Goal: Task Accomplishment & Management: Use online tool/utility

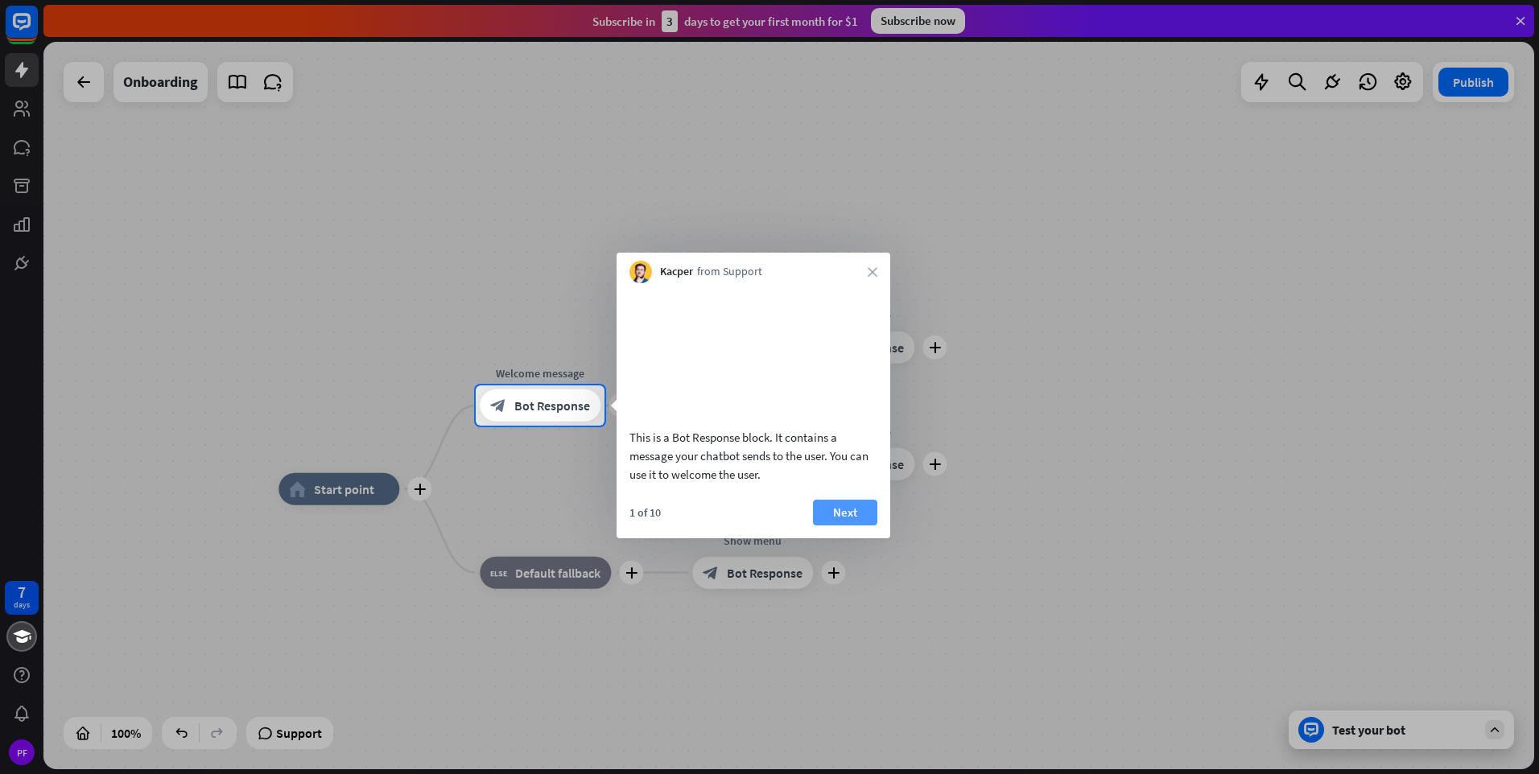
click at [850, 526] on button "Next" at bounding box center [845, 513] width 64 height 26
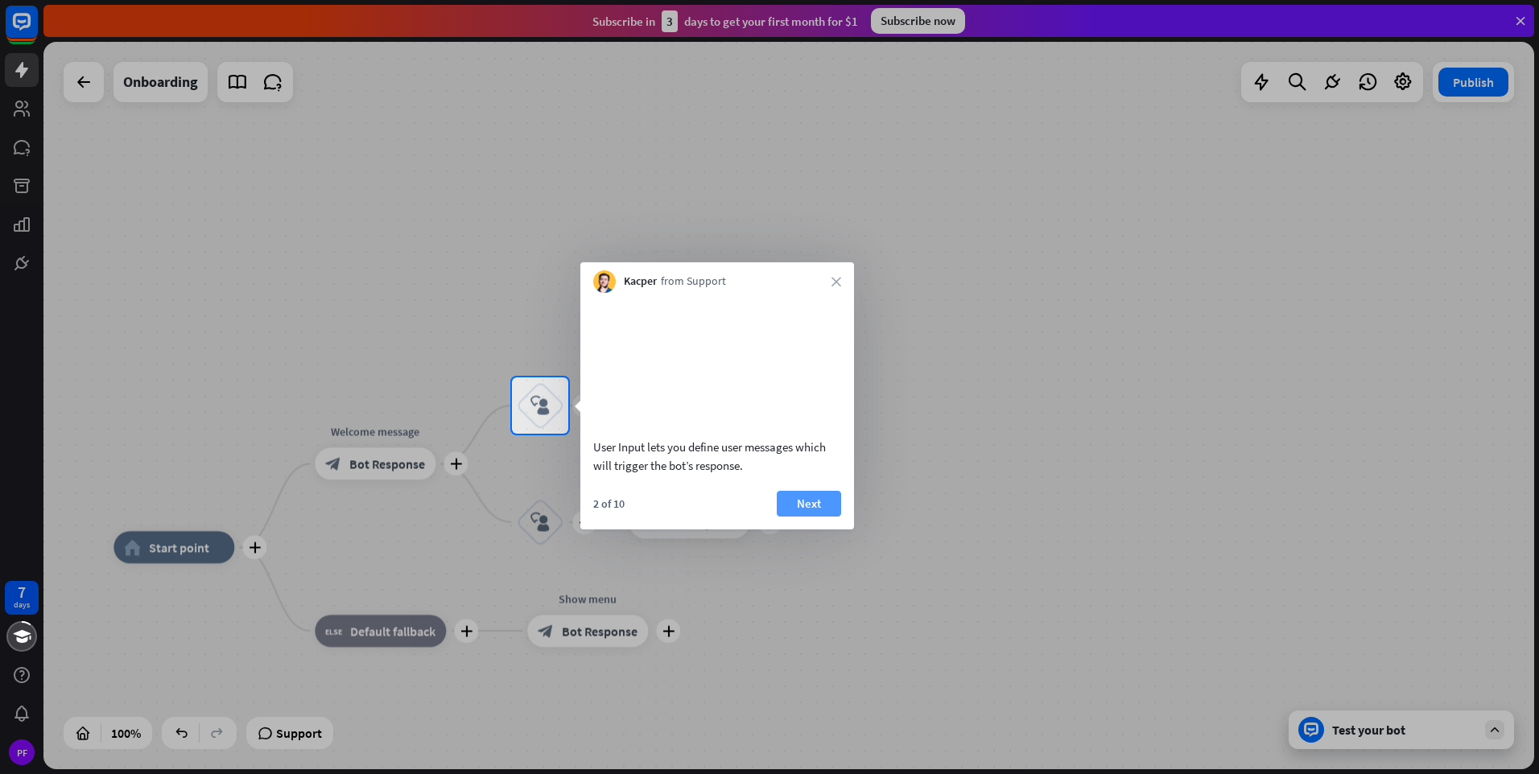
click at [812, 517] on button "Next" at bounding box center [809, 504] width 64 height 26
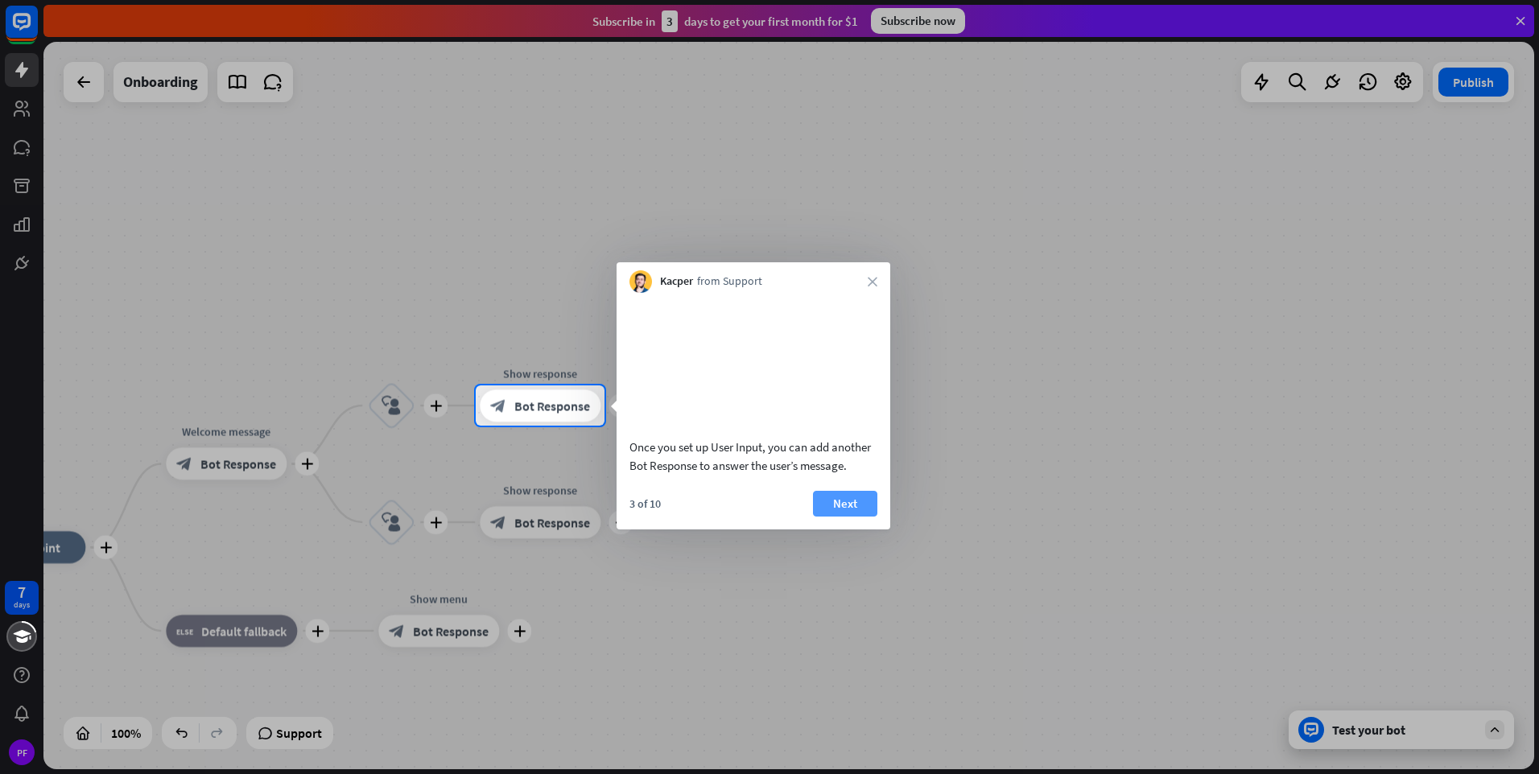
click at [829, 517] on button "Next" at bounding box center [845, 504] width 64 height 26
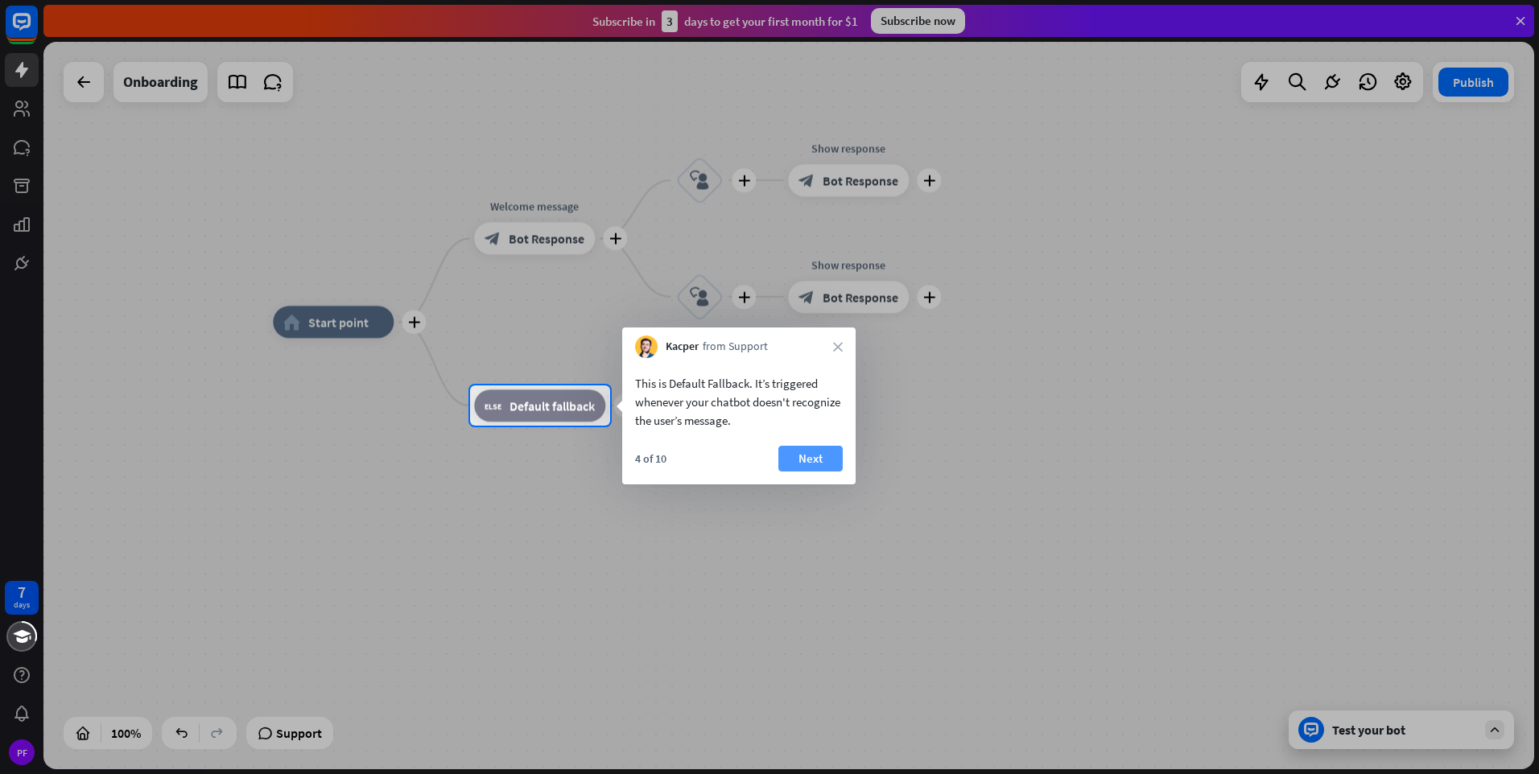
click at [819, 460] on button "Next" at bounding box center [810, 459] width 64 height 26
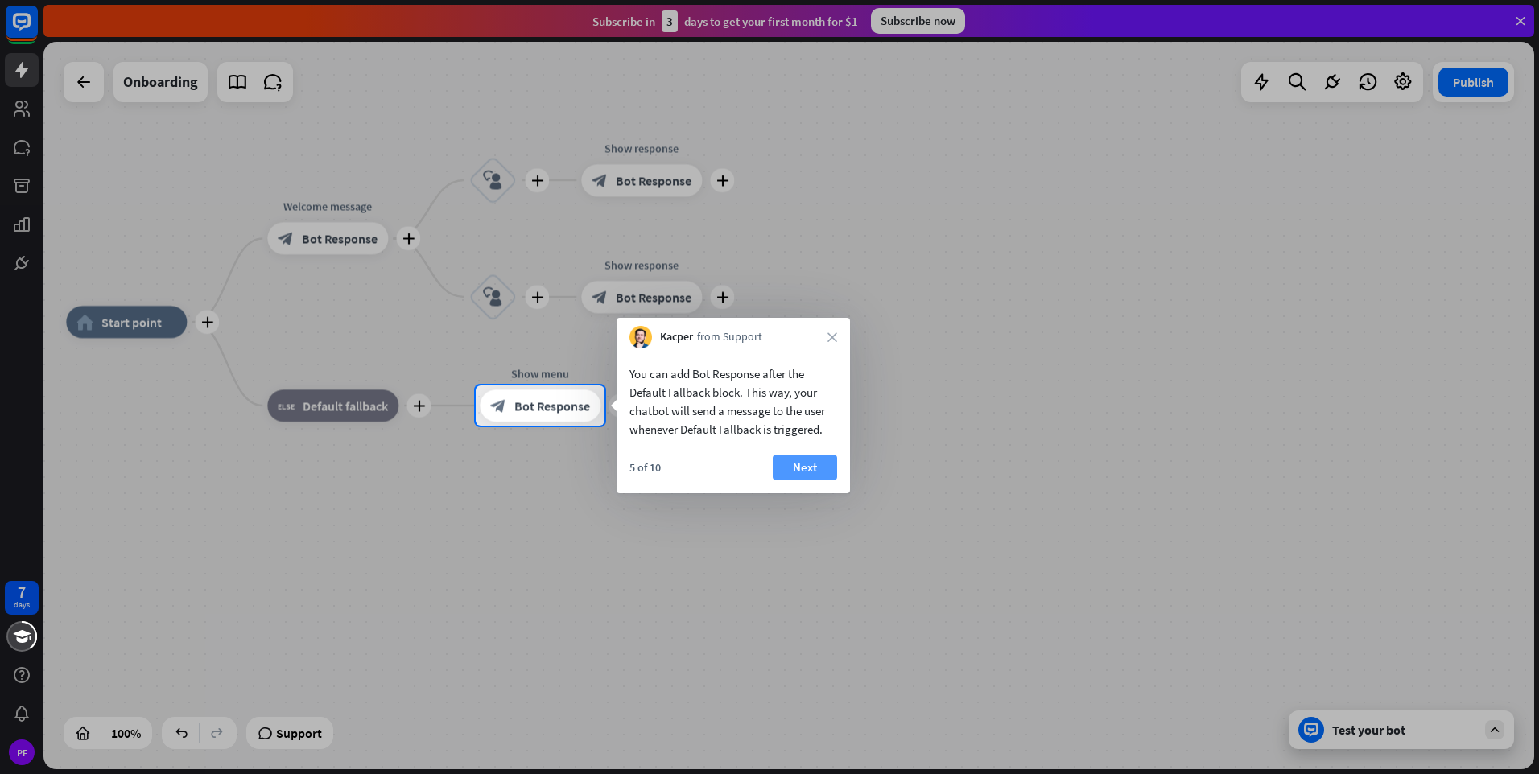
click at [813, 463] on button "Next" at bounding box center [805, 468] width 64 height 26
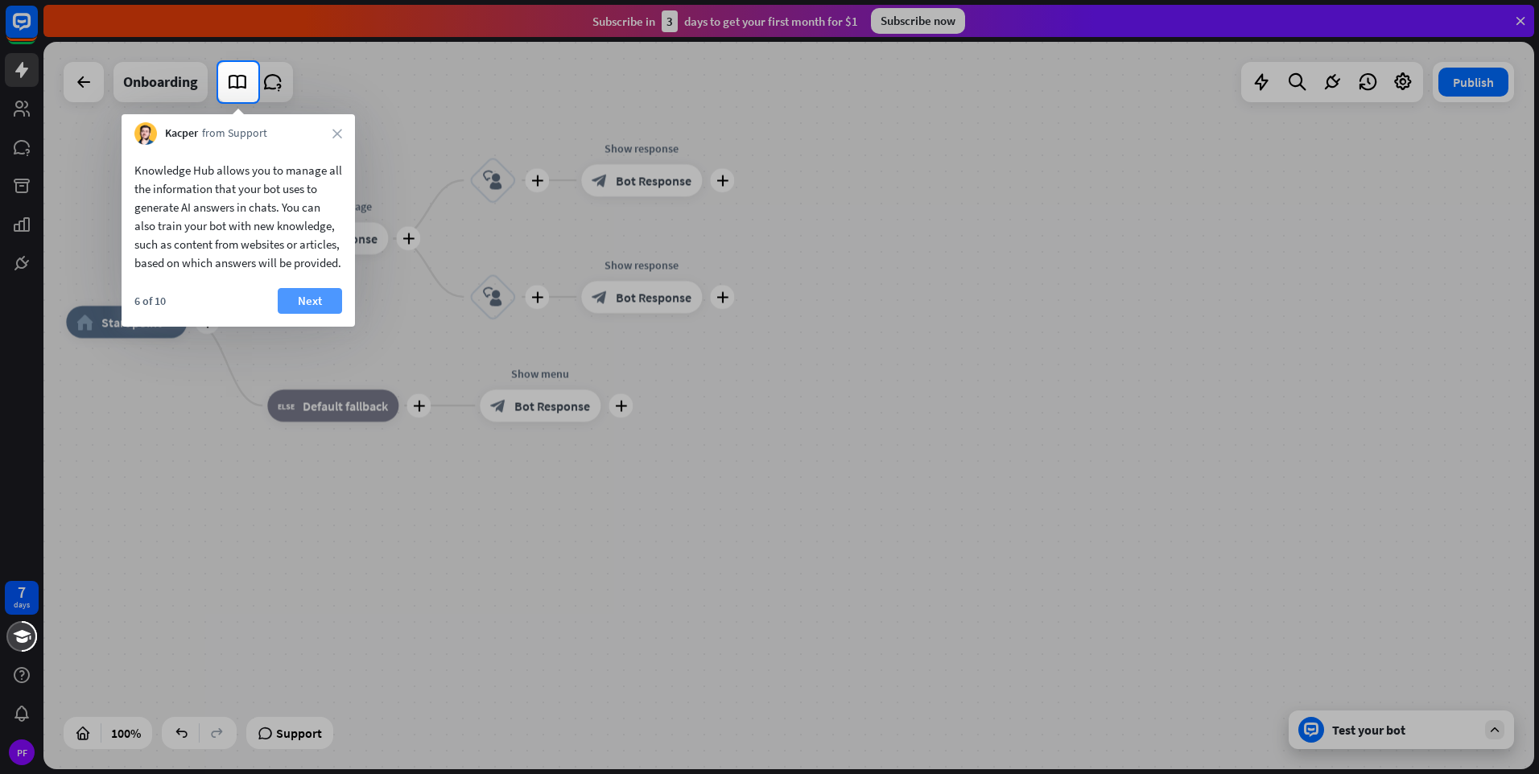
click at [310, 314] on button "Next" at bounding box center [310, 301] width 64 height 26
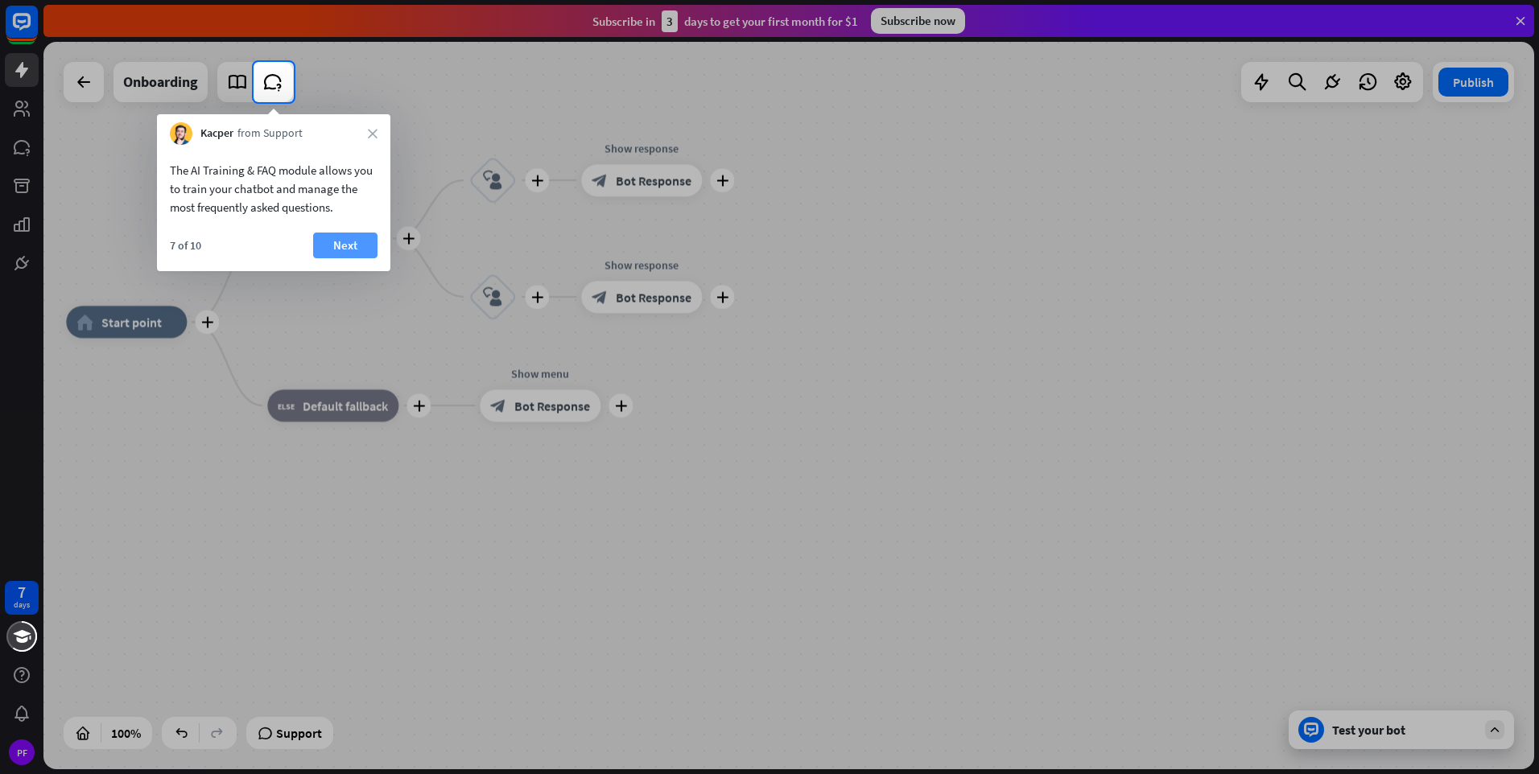
click at [348, 239] on button "Next" at bounding box center [345, 246] width 64 height 26
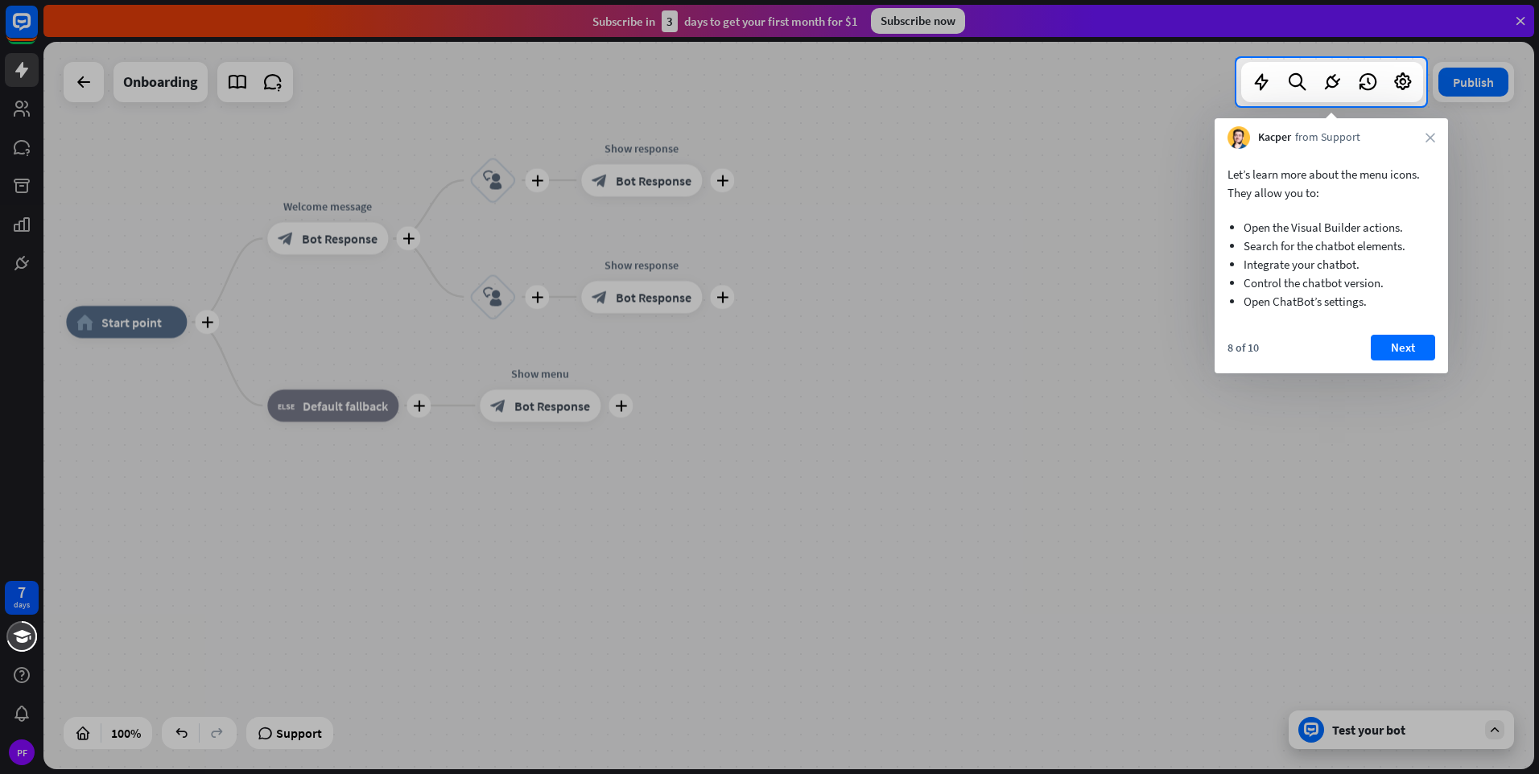
drag, startPoint x: 1237, startPoint y: 250, endPoint x: 1342, endPoint y: 248, distance: 104.7
click at [1342, 248] on ul "Open the Visual Builder actions. Search for the chatbot elements. Integrate you…" at bounding box center [1332, 260] width 208 height 117
click at [1406, 352] on button "Next" at bounding box center [1403, 348] width 64 height 26
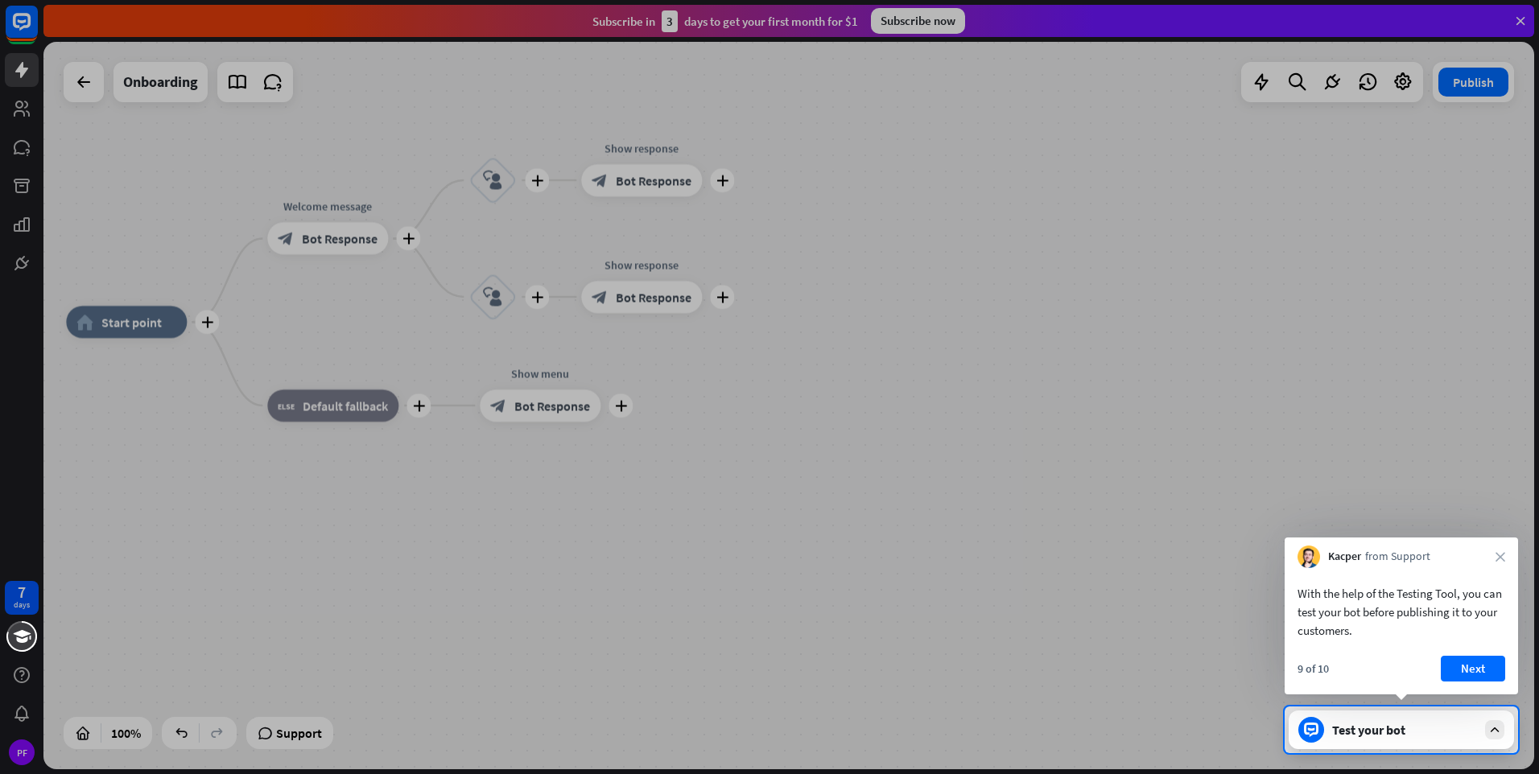
click at [1328, 605] on div "With the help of the Testing Tool, you can test your bot before publishing it t…" at bounding box center [1402, 612] width 208 height 56
click at [1476, 666] on button "Next" at bounding box center [1473, 669] width 64 height 26
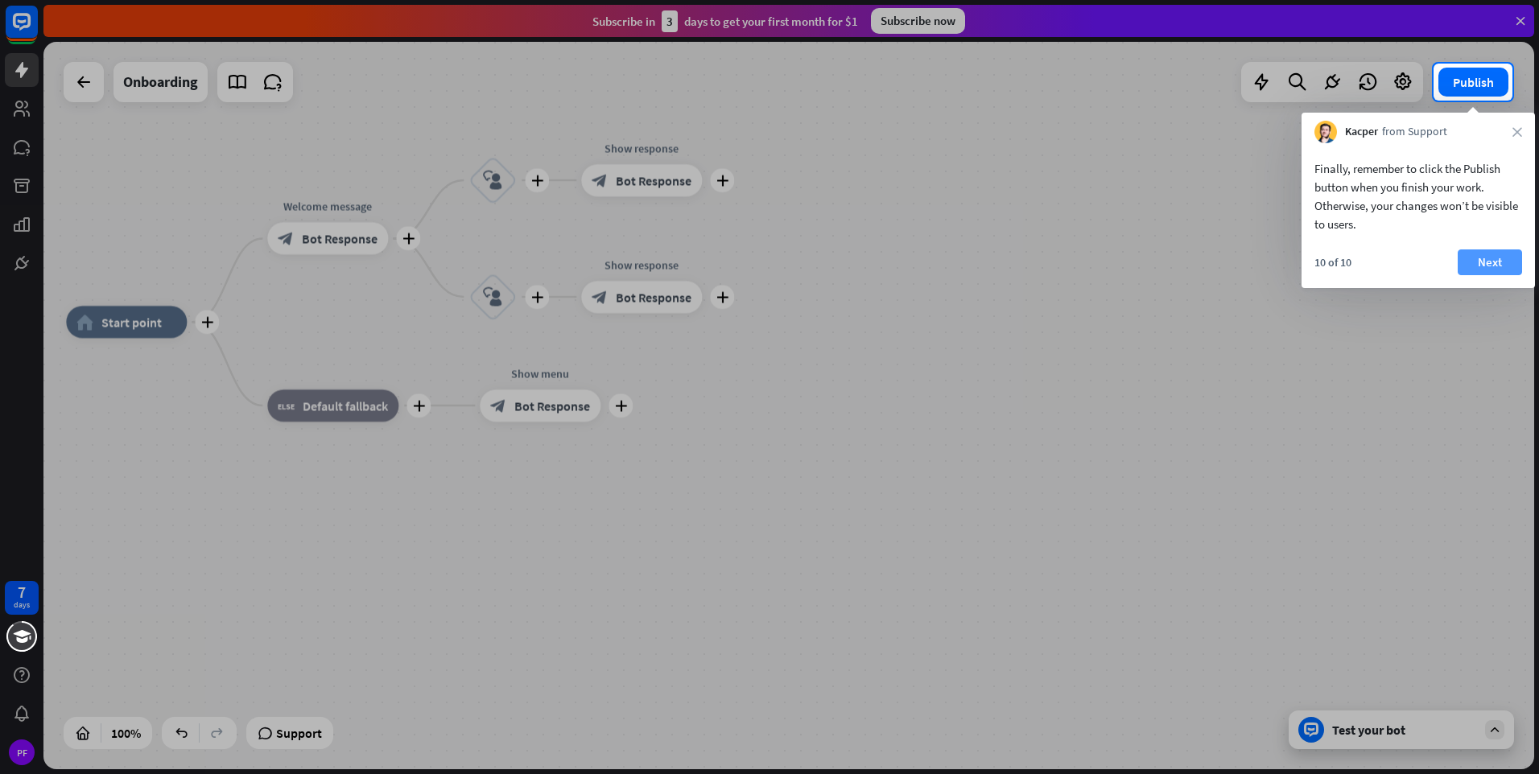
click at [1497, 260] on button "Next" at bounding box center [1490, 263] width 64 height 26
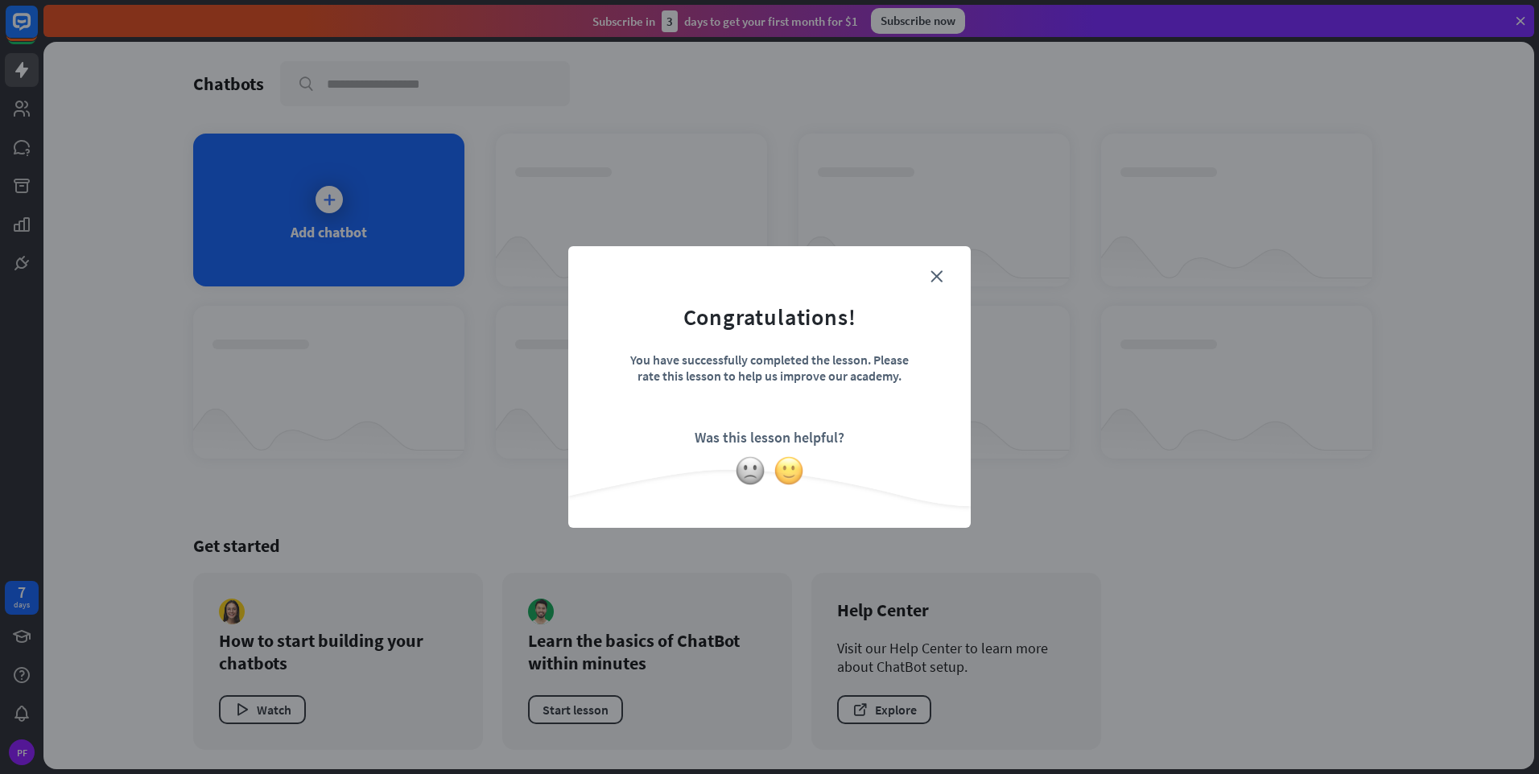
click at [781, 462] on img at bounding box center [789, 471] width 31 height 31
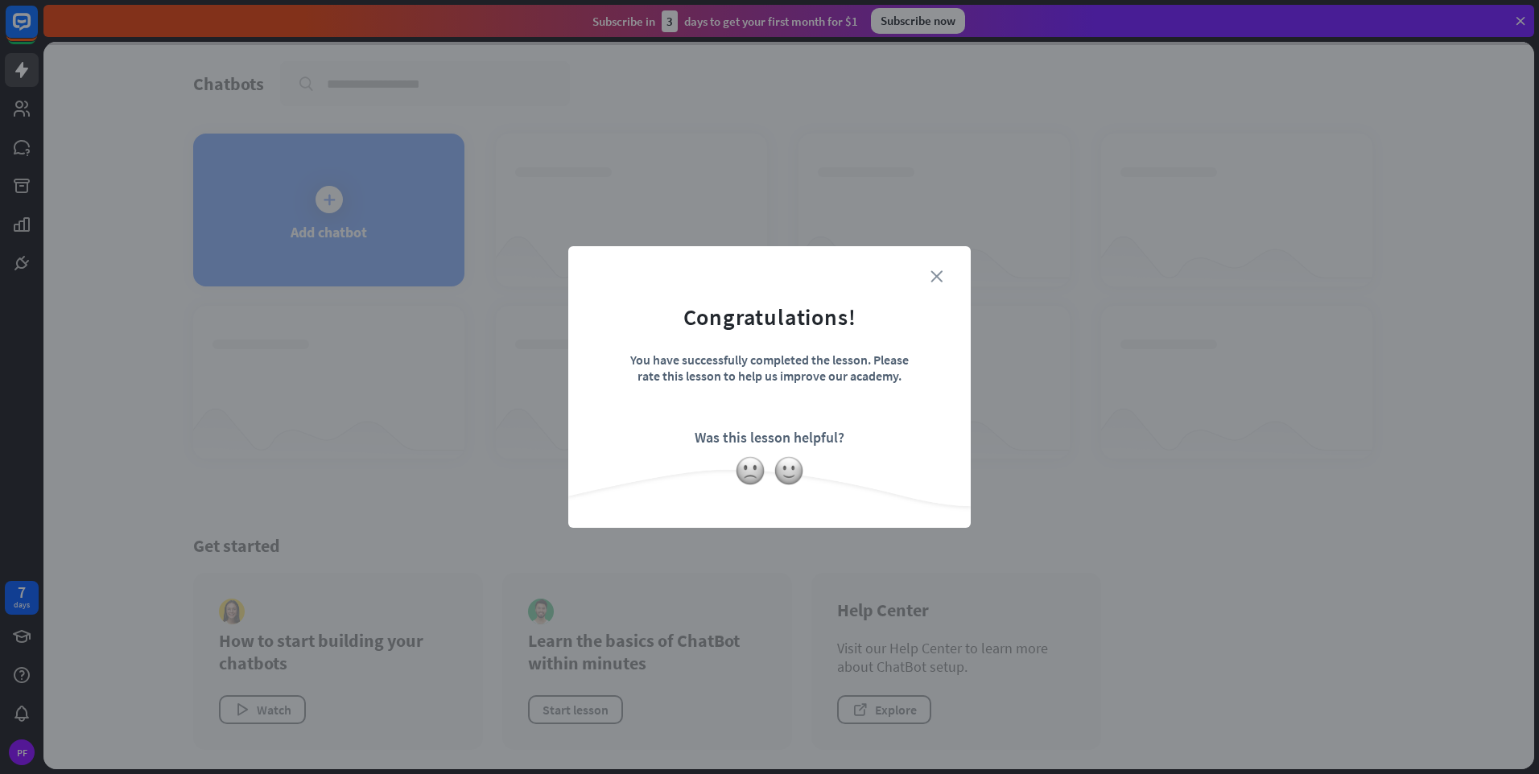
click at [941, 278] on icon "close" at bounding box center [937, 277] width 12 height 12
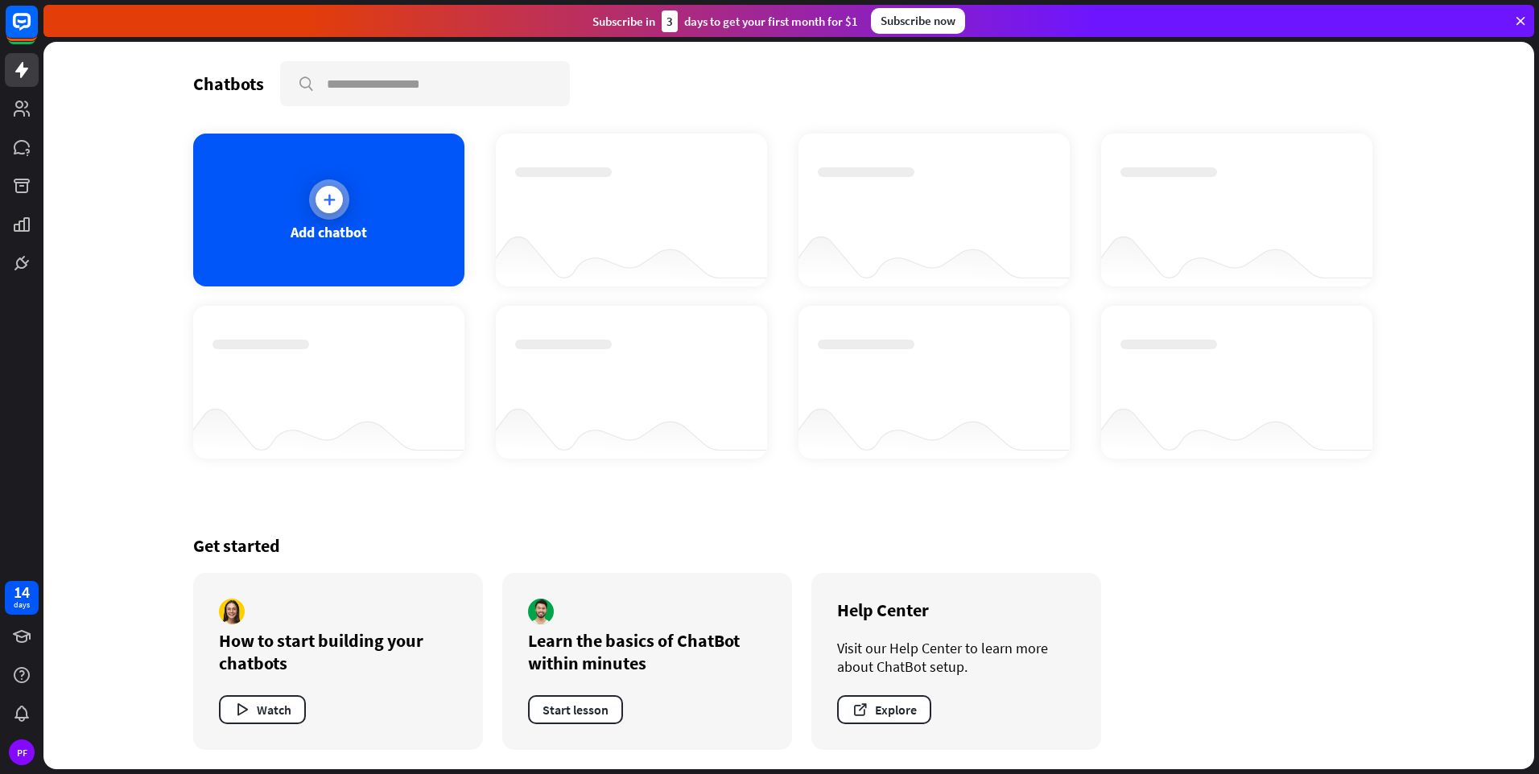
click at [276, 229] on div "Add chatbot" at bounding box center [328, 210] width 271 height 153
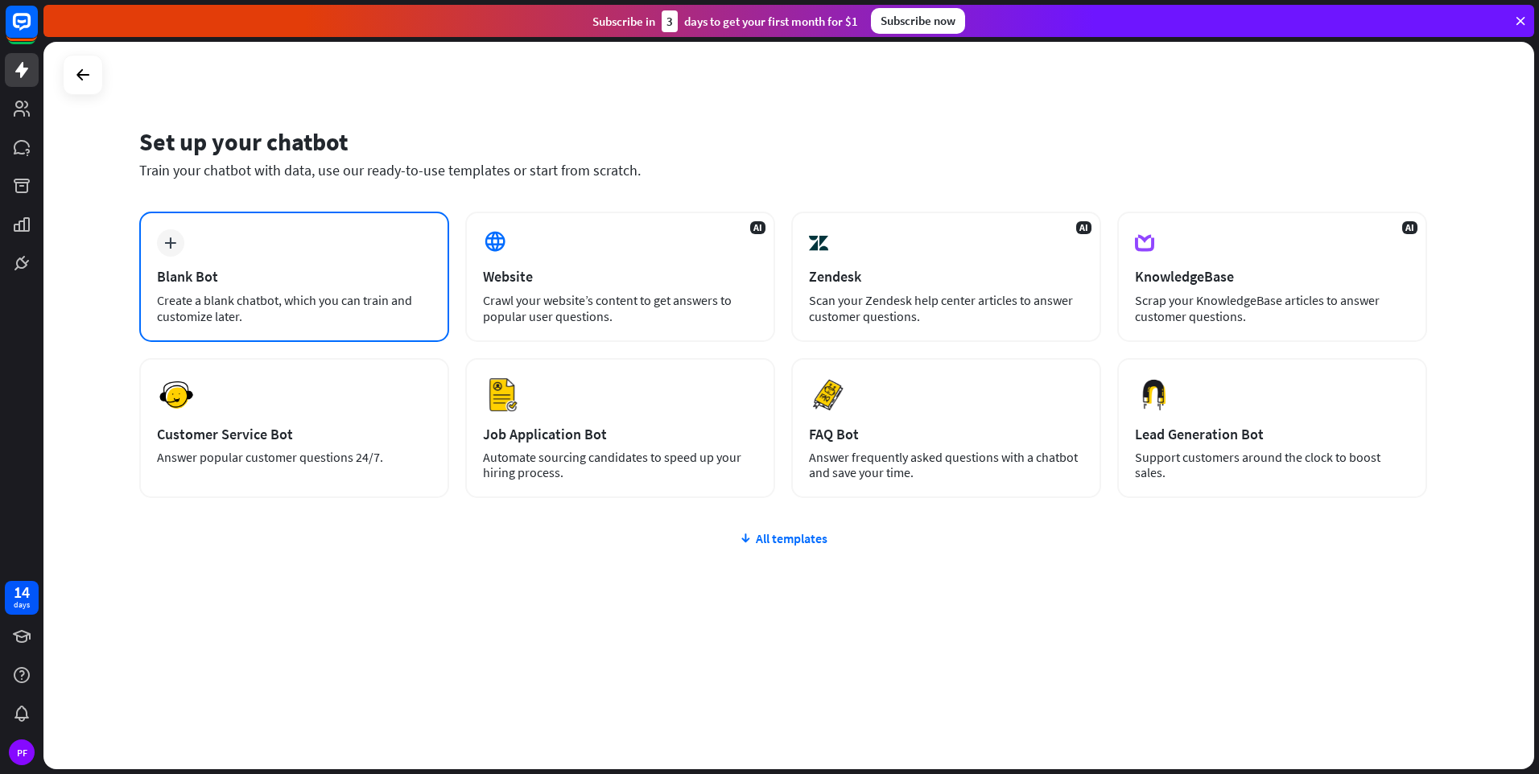
click at [356, 273] on div "Blank Bot" at bounding box center [294, 276] width 275 height 19
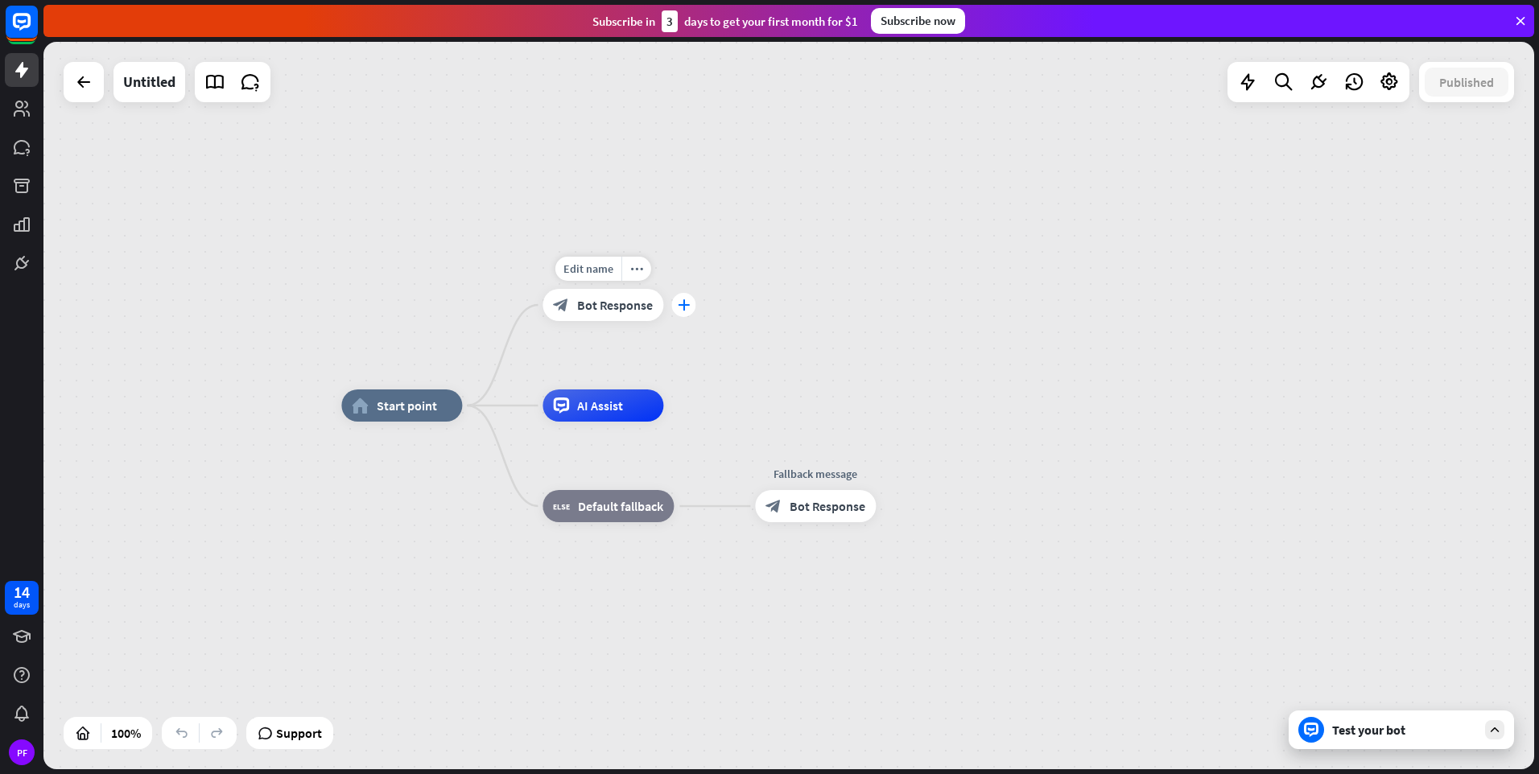
click at [687, 302] on icon "plus" at bounding box center [684, 304] width 12 height 11
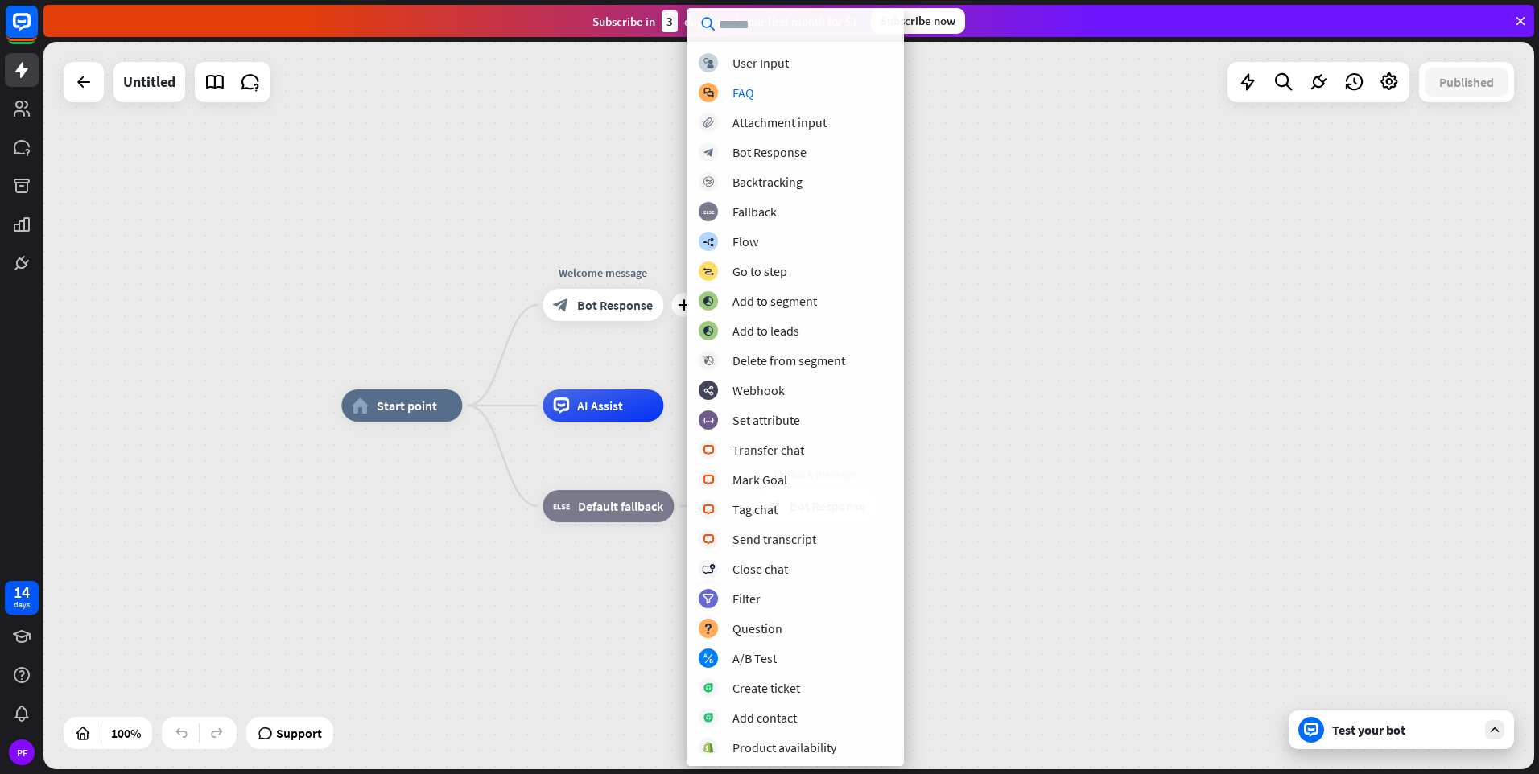
click at [1061, 221] on div "home_2 Start point plus Welcome message block_bot_response Bot Response AI Assi…" at bounding box center [788, 406] width 1491 height 728
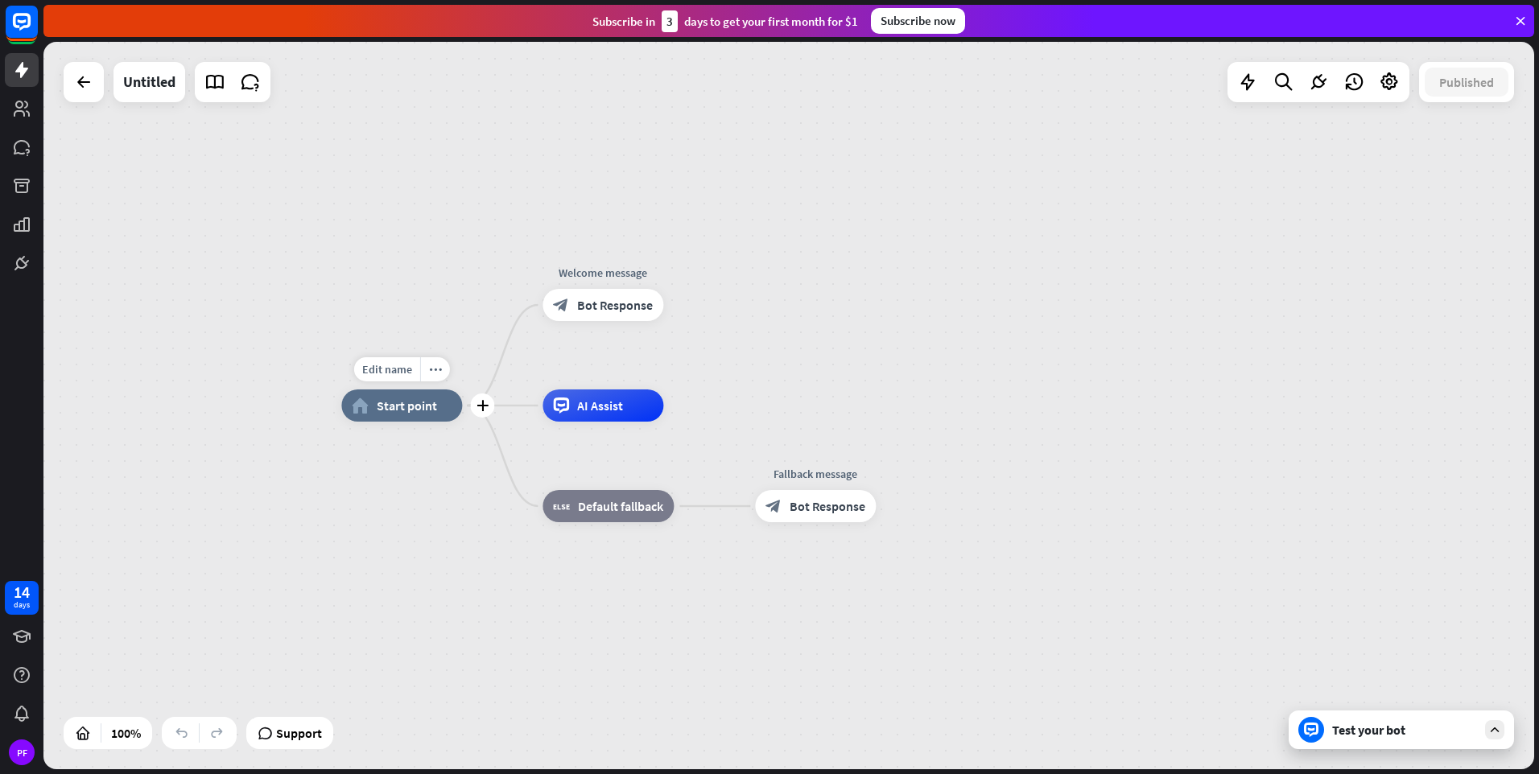
click at [423, 409] on span "Start point" at bounding box center [407, 406] width 60 height 16
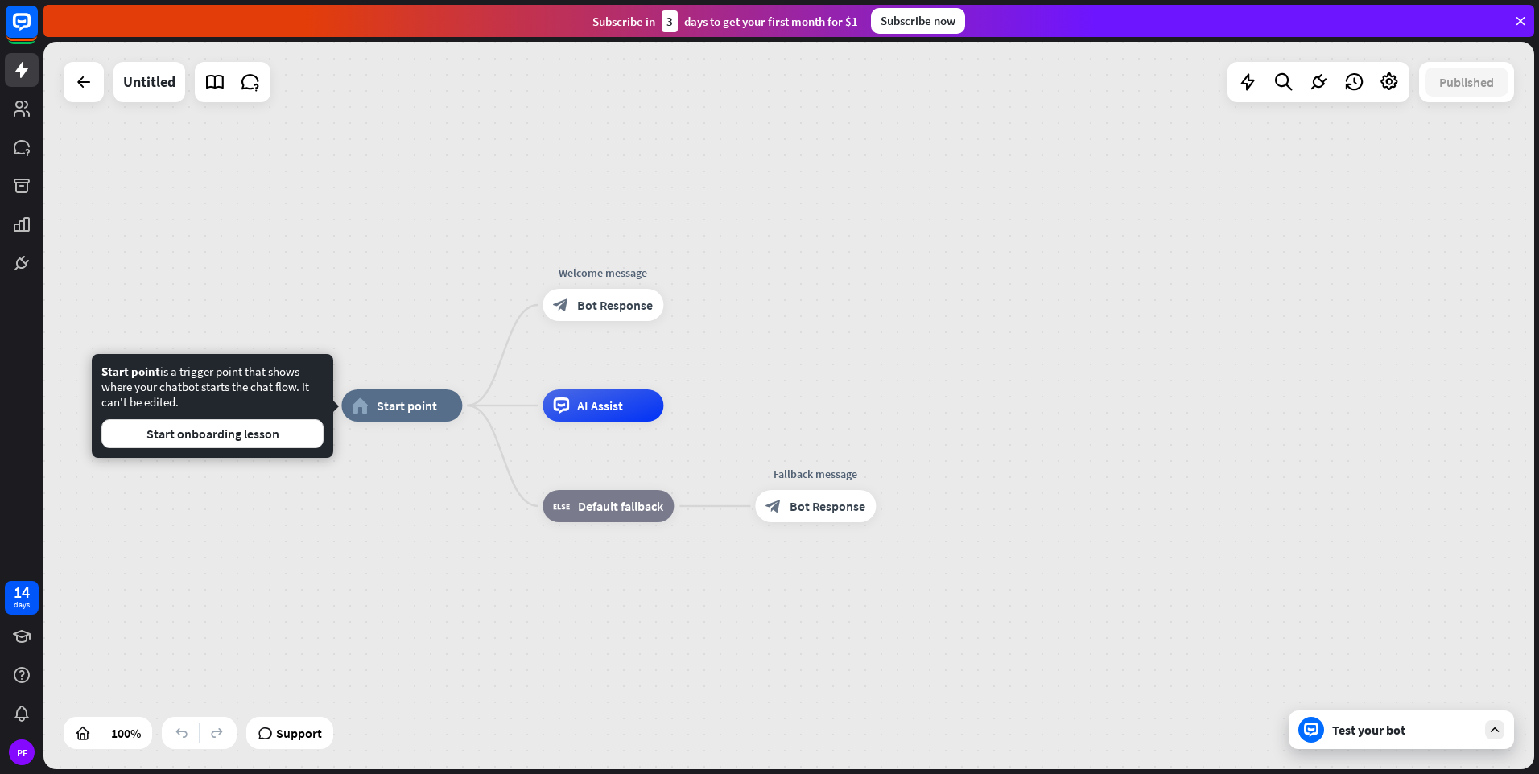
click at [420, 454] on div "home_2 Start point Welcome message block_bot_response Bot Response AI Assist bl…" at bounding box center [1086, 770] width 1491 height 728
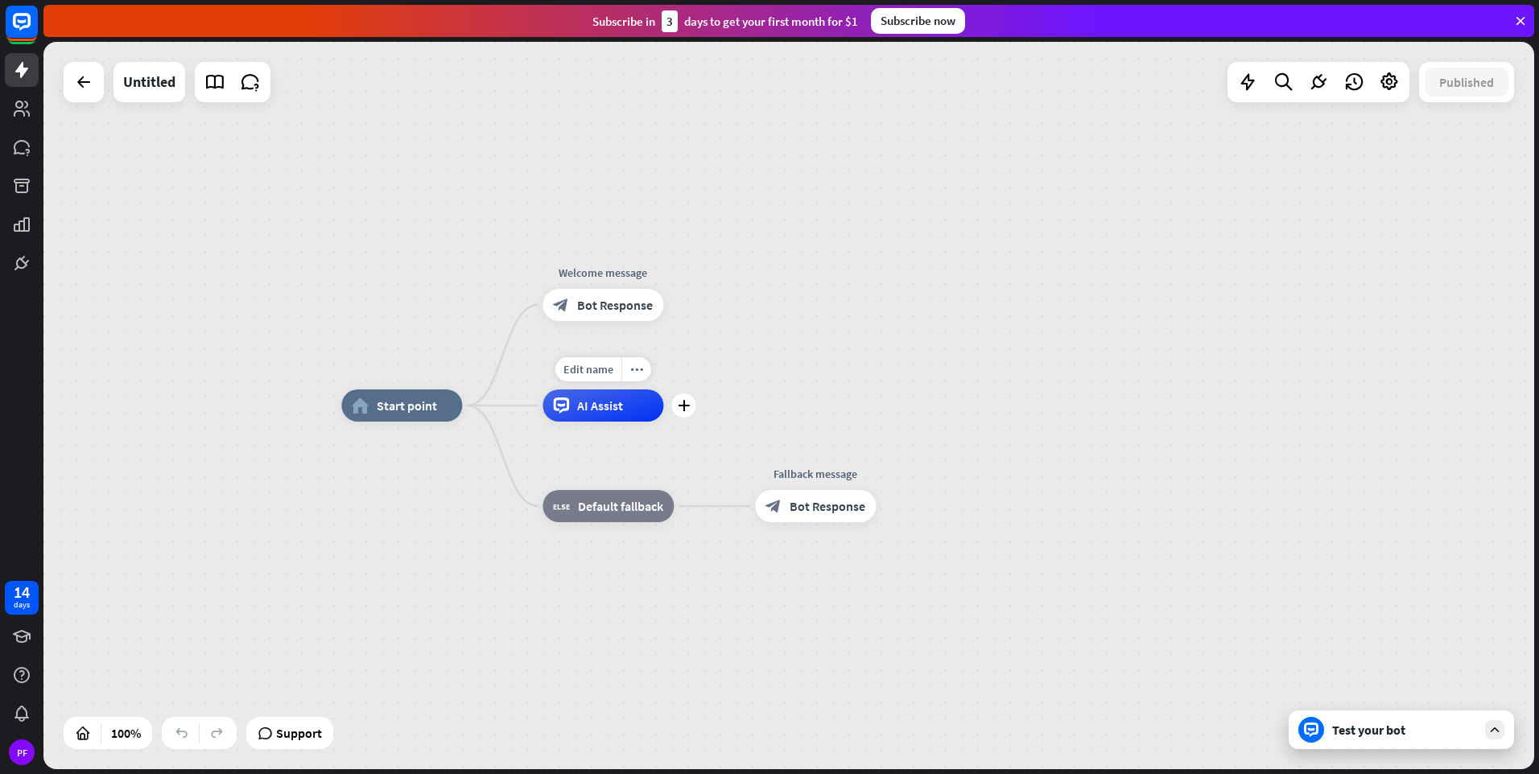
click at [602, 414] on div "AI Assist" at bounding box center [603, 406] width 121 height 32
click at [897, 381] on div "home_2 Start point Welcome message block_bot_response Bot Response AI Assist bl…" at bounding box center [788, 406] width 1491 height 728
click at [597, 522] on div "block_fallback Default fallback" at bounding box center [608, 510] width 131 height 32
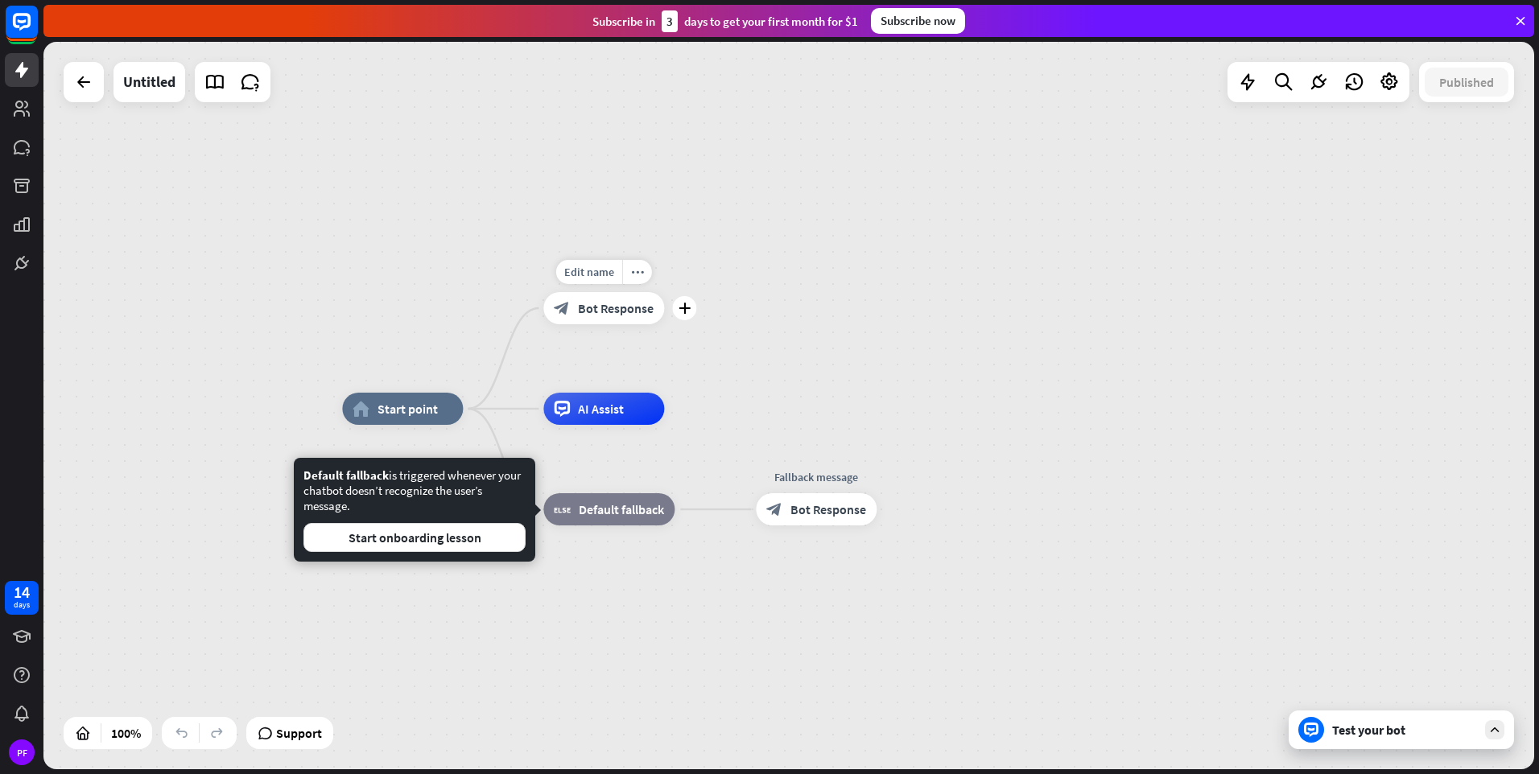
click at [582, 315] on span "Bot Response" at bounding box center [616, 308] width 76 height 16
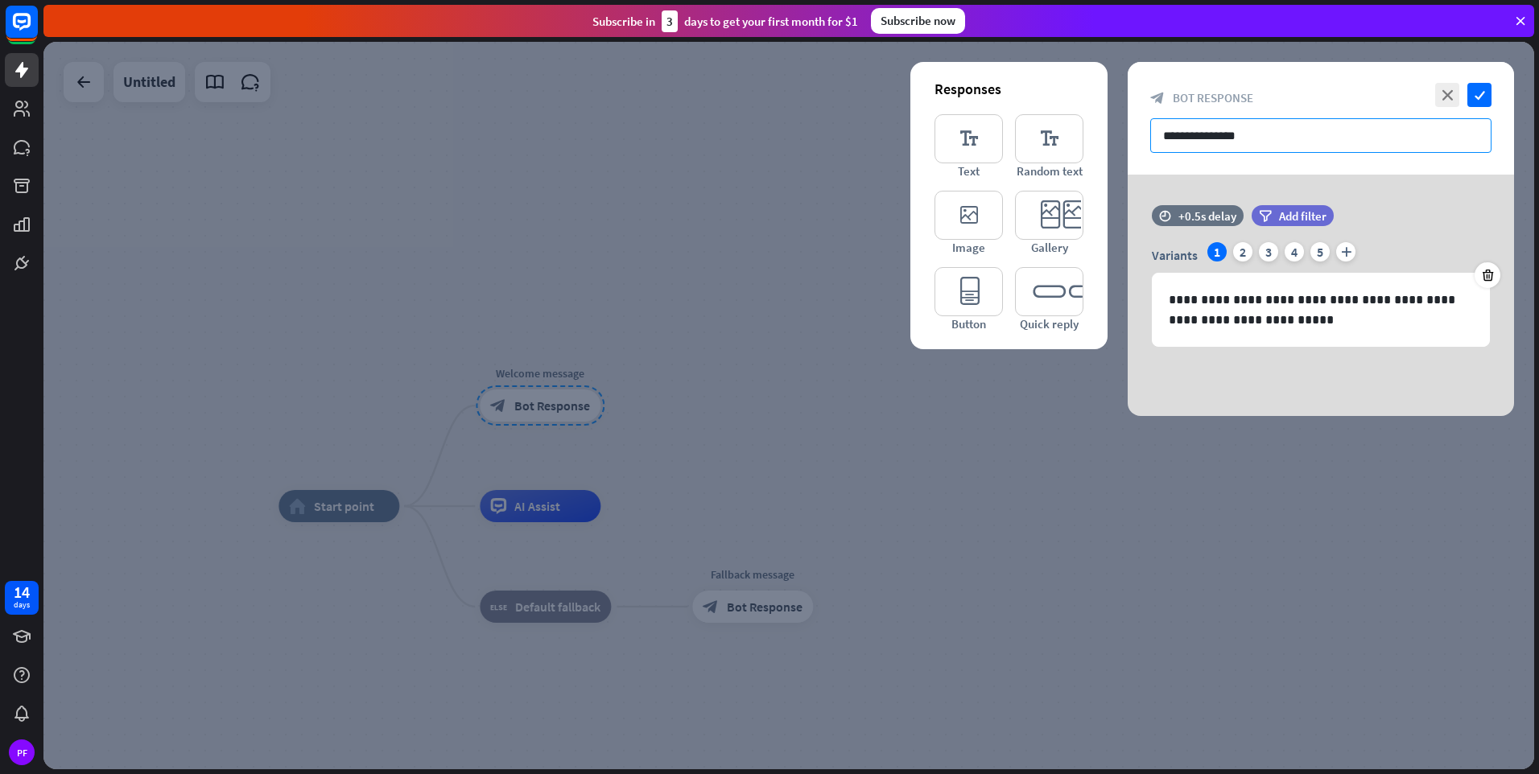
click at [1267, 139] on input "**********" at bounding box center [1320, 135] width 341 height 35
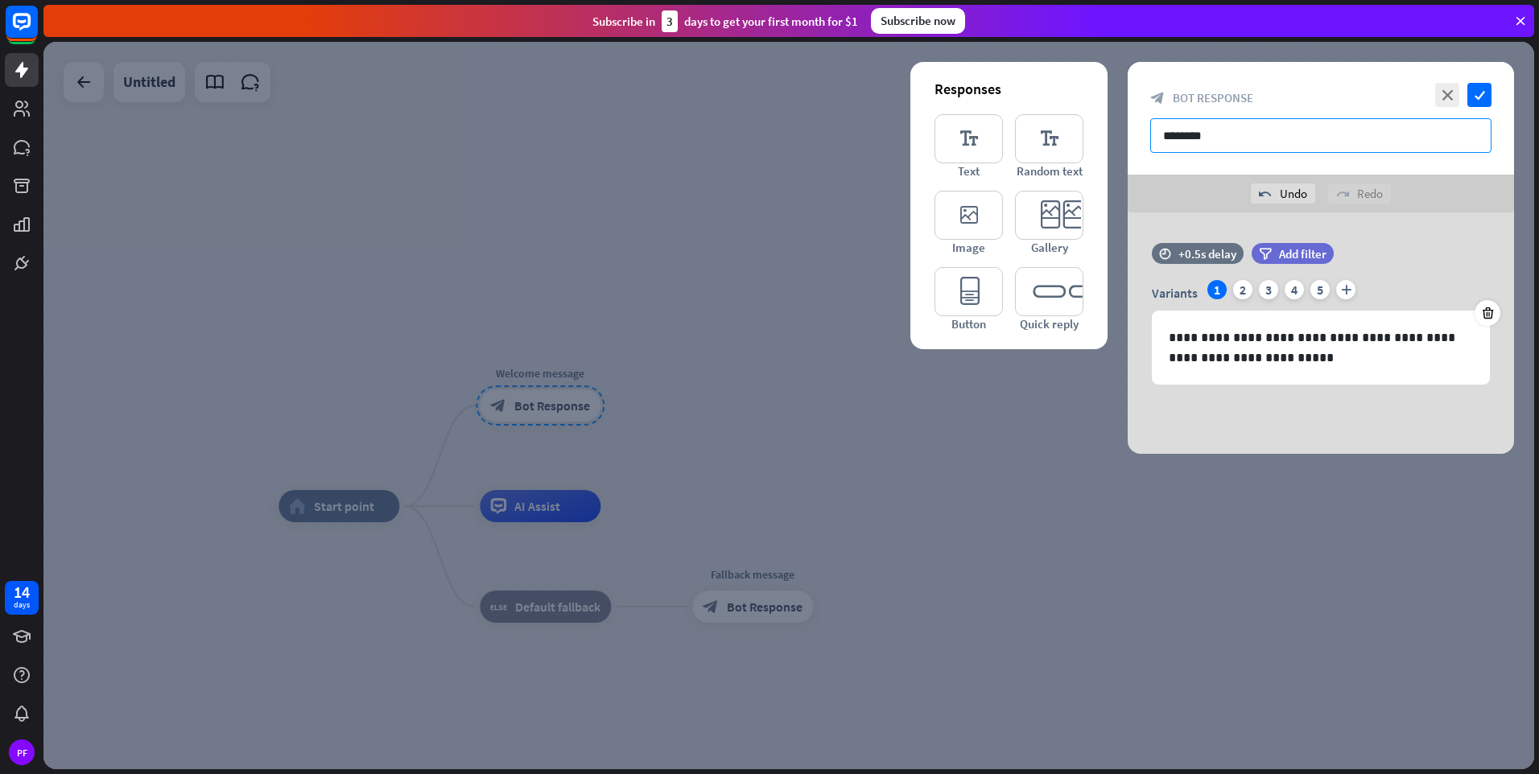
type input "********"
